Goal: Task Accomplishment & Management: Complete application form

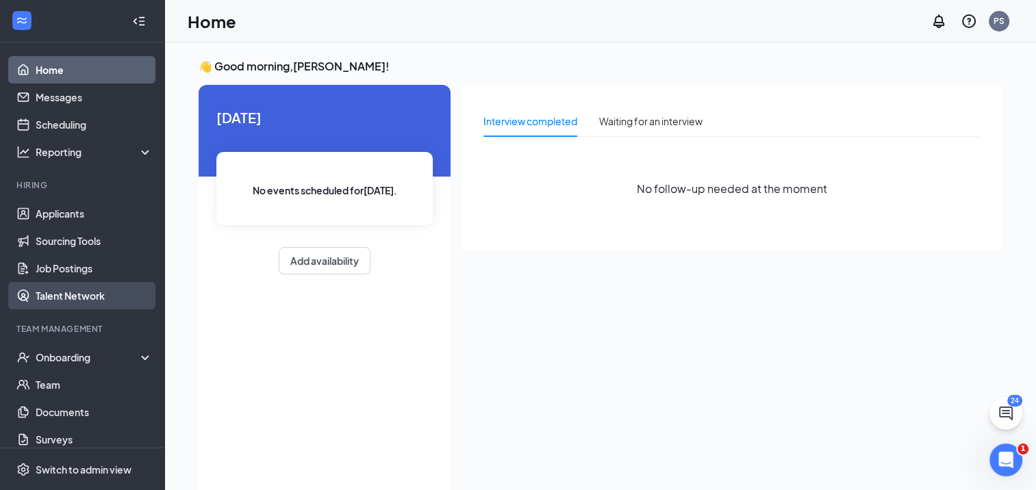
scroll to position [73, 0]
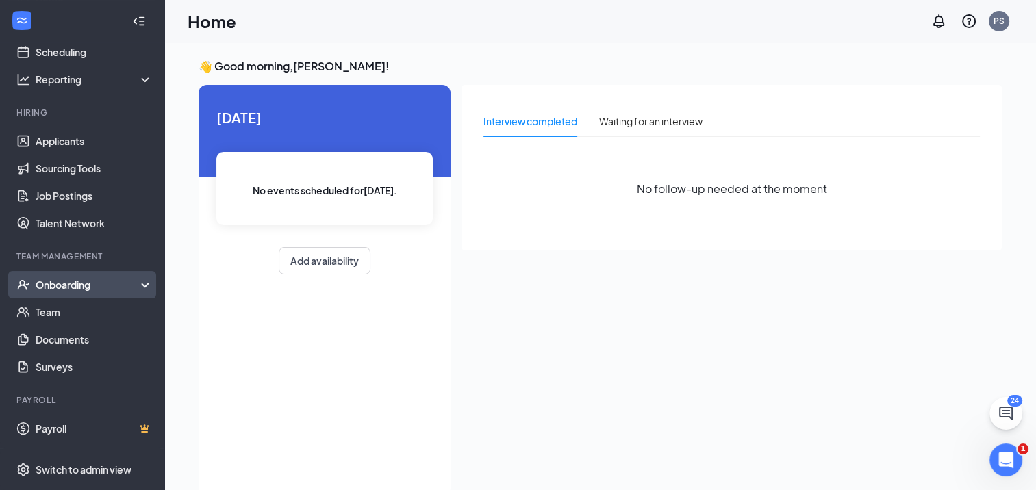
click at [71, 281] on div "Onboarding" at bounding box center [88, 285] width 105 height 14
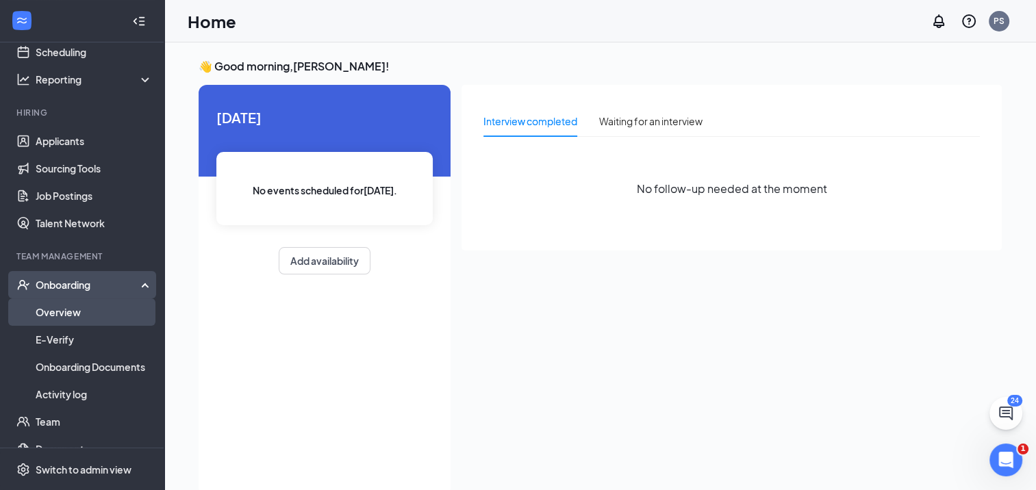
click at [66, 306] on link "Overview" at bounding box center [94, 312] width 117 height 27
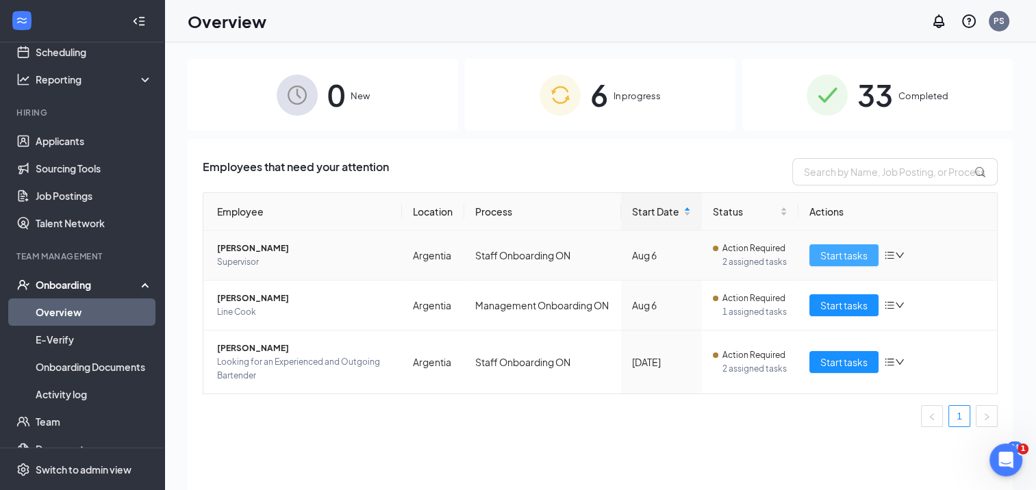
click at [860, 260] on span "Start tasks" at bounding box center [844, 255] width 47 height 15
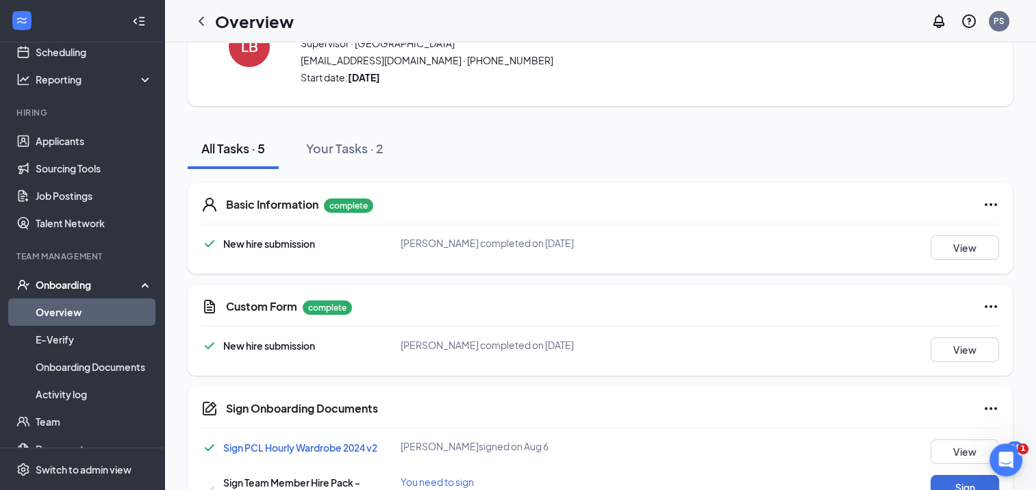
scroll to position [158, 0]
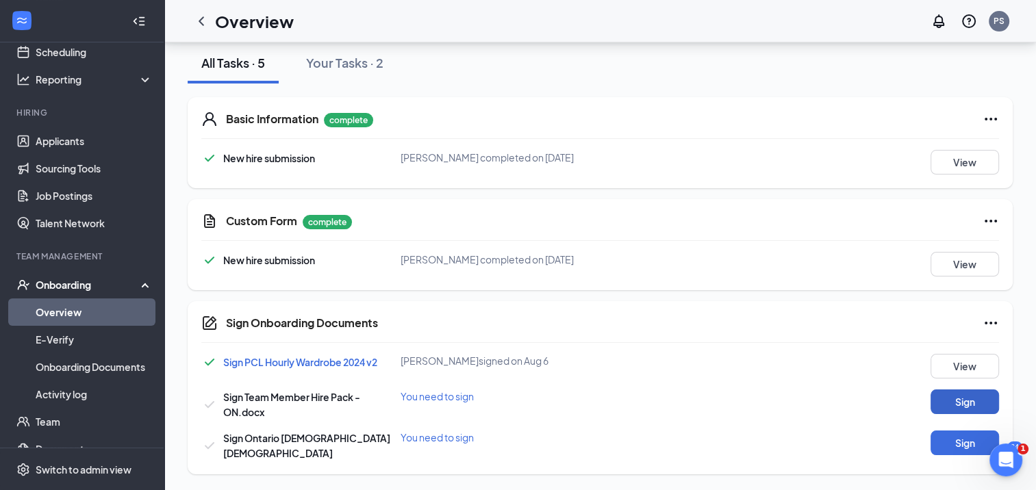
click at [956, 393] on button "Sign" at bounding box center [965, 402] width 69 height 25
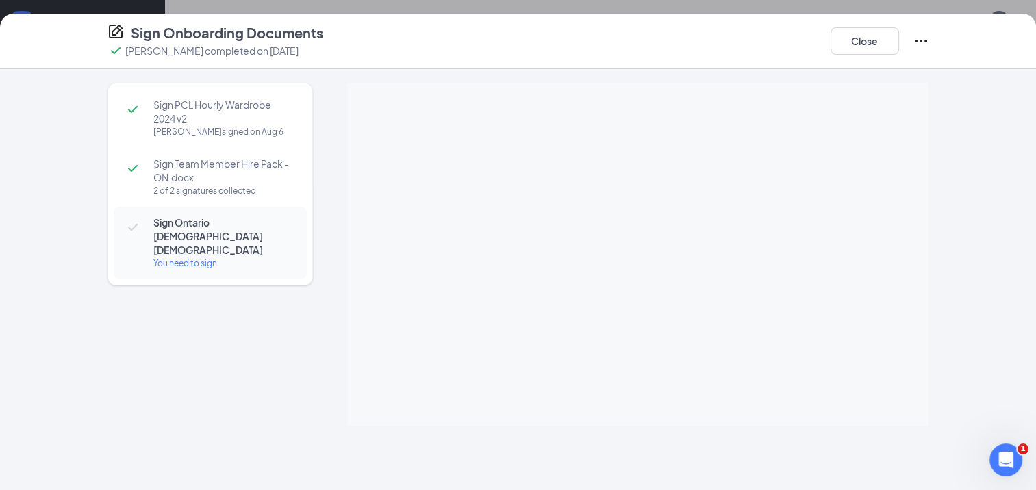
click at [187, 236] on span "Sign Ontario [DEMOGRAPHIC_DATA] [DEMOGRAPHIC_DATA]" at bounding box center [223, 236] width 140 height 41
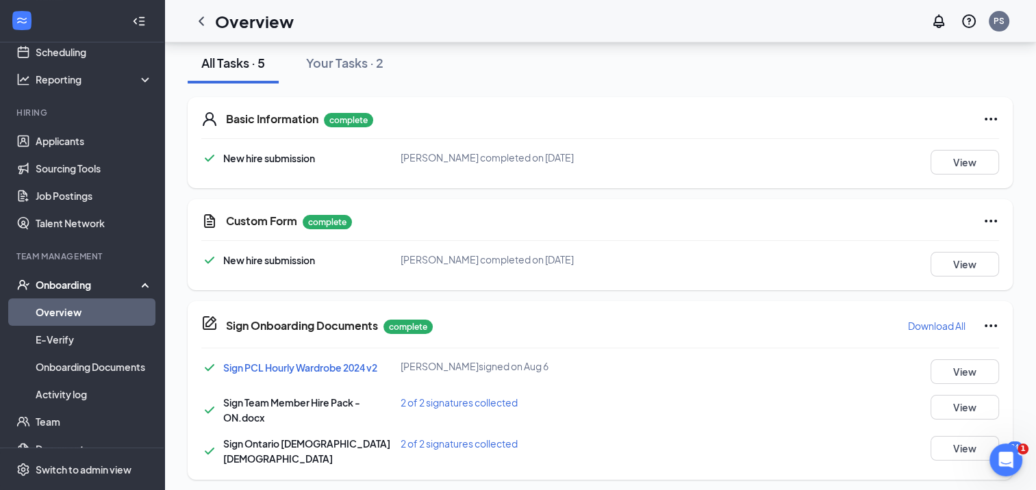
click at [69, 301] on link "Overview" at bounding box center [94, 312] width 117 height 27
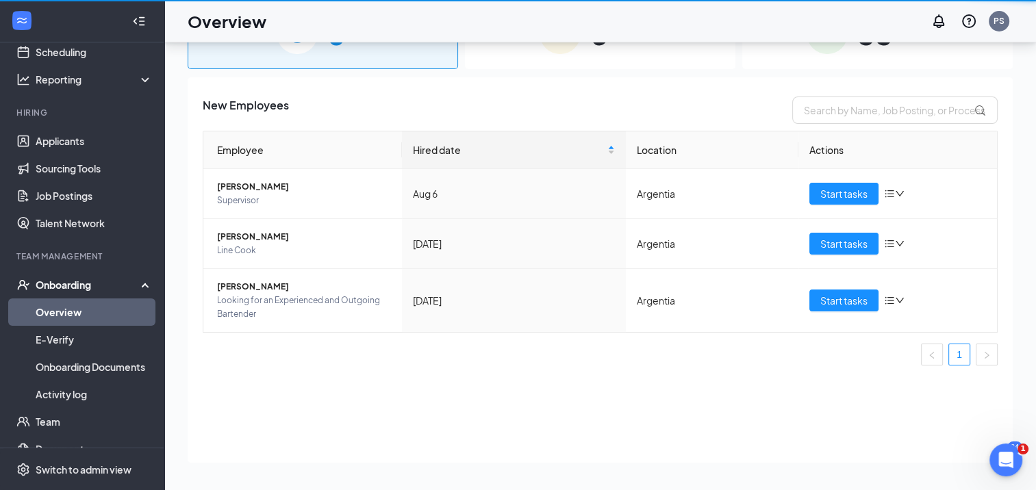
scroll to position [62, 0]
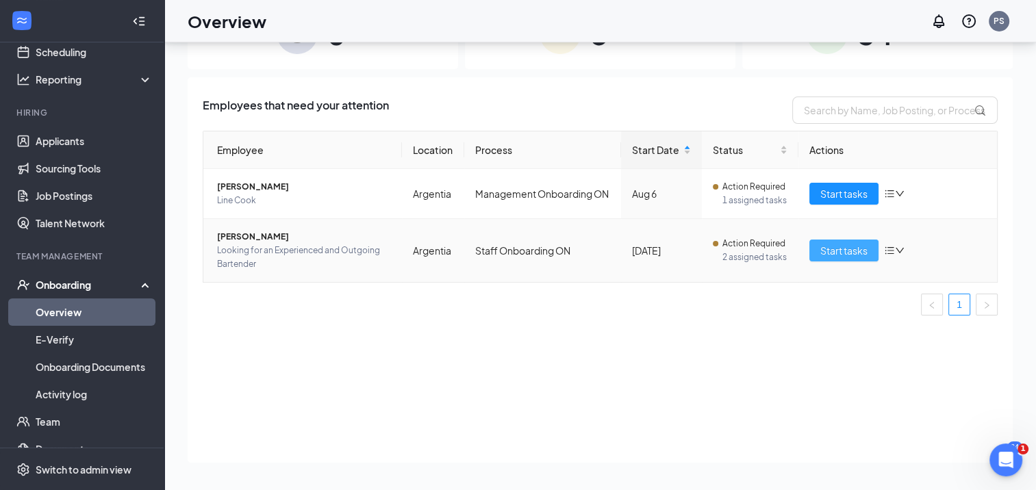
click at [838, 245] on span "Start tasks" at bounding box center [844, 250] width 47 height 15
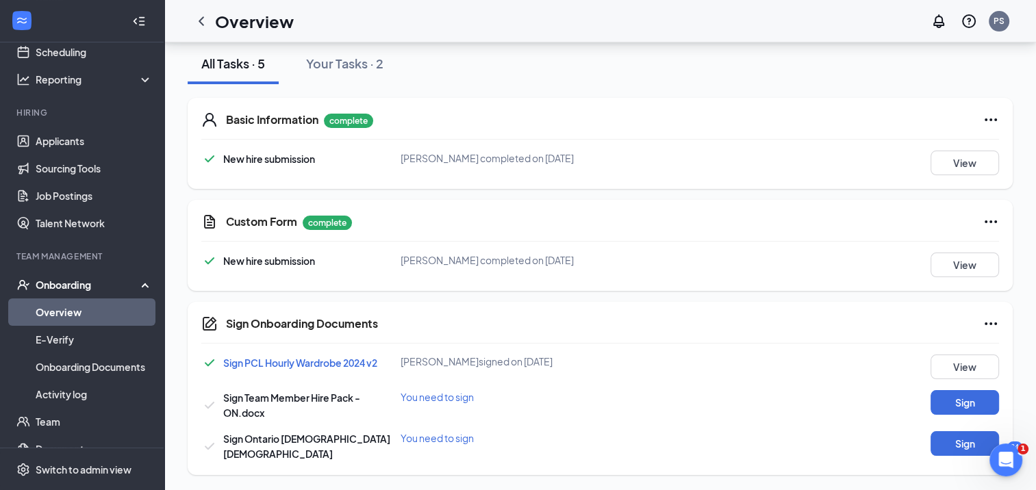
scroll to position [158, 0]
click at [971, 390] on button "Sign" at bounding box center [965, 402] width 69 height 25
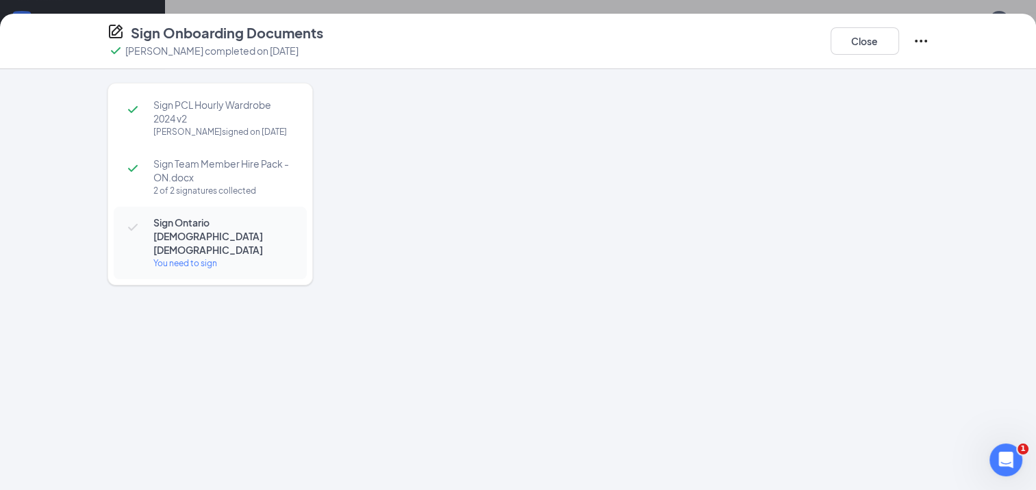
click at [638, 269] on div at bounding box center [638, 254] width 582 height 343
click at [225, 228] on span "Sign Ontario [DEMOGRAPHIC_DATA] [DEMOGRAPHIC_DATA]" at bounding box center [223, 236] width 140 height 41
click at [186, 257] on div "You need to sign" at bounding box center [223, 264] width 140 height 14
click at [194, 257] on div "You need to sign" at bounding box center [223, 264] width 140 height 14
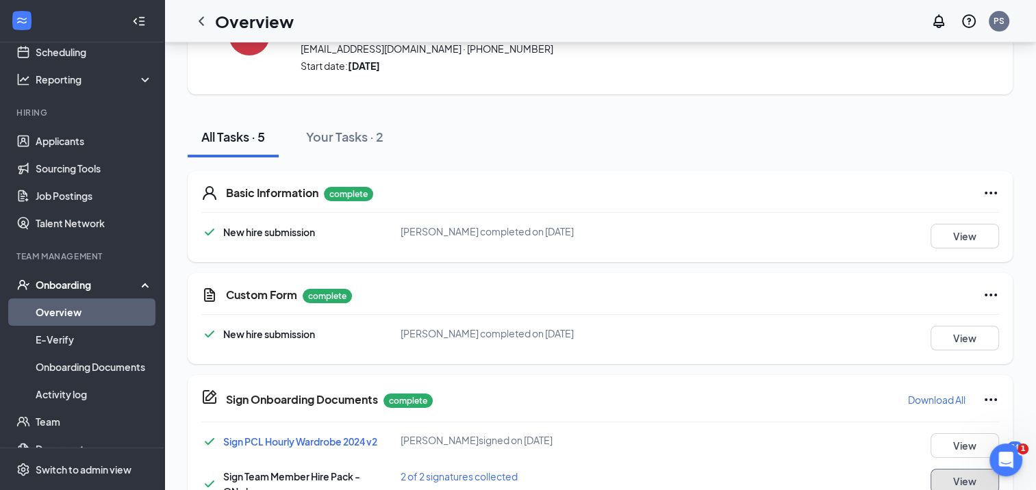
scroll to position [0, 0]
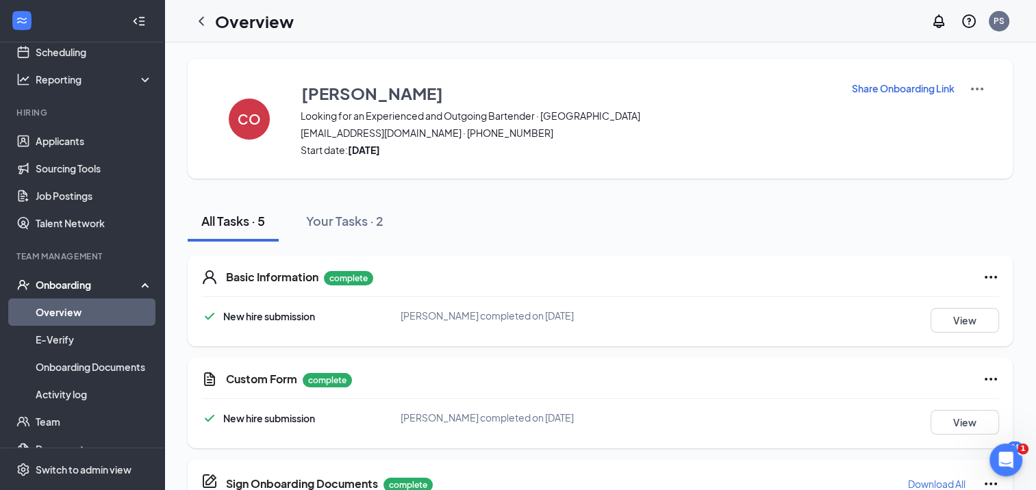
click at [86, 314] on link "Overview" at bounding box center [94, 312] width 117 height 27
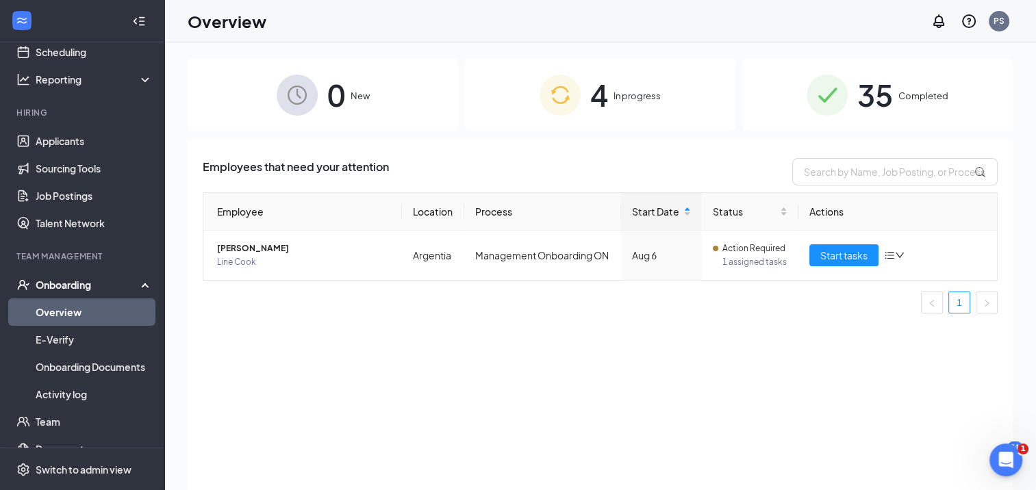
scroll to position [182, 0]
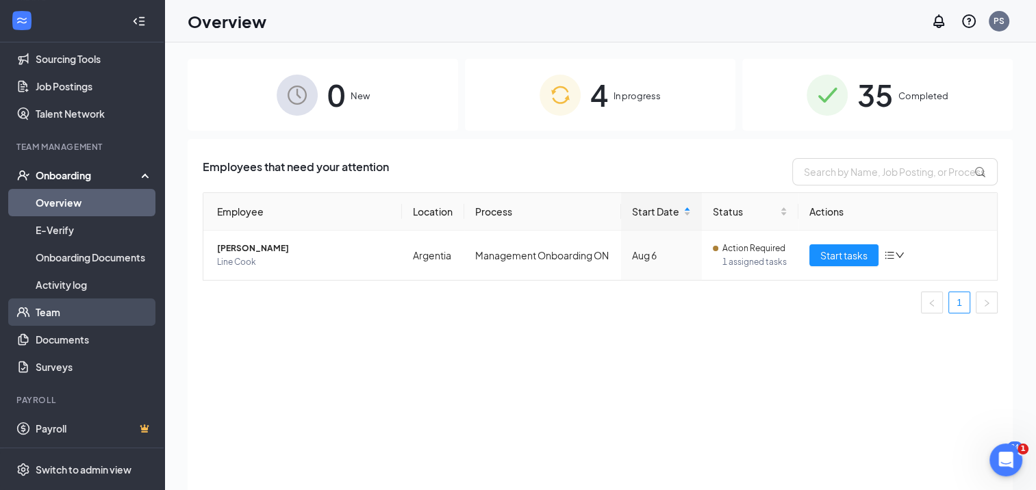
click at [64, 310] on link "Team" at bounding box center [94, 312] width 117 height 27
